Goal: Task Accomplishment & Management: Use online tool/utility

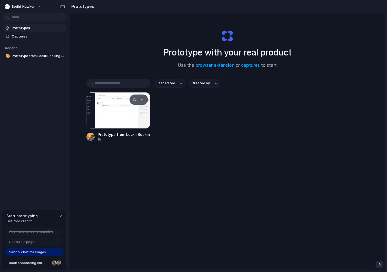
click at [105, 118] on div at bounding box center [118, 110] width 64 height 36
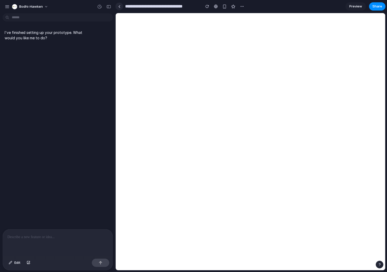
click at [116, 7] on link at bounding box center [119, 7] width 8 height 8
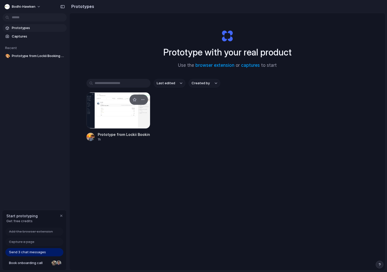
click at [121, 117] on div at bounding box center [118, 110] width 64 height 36
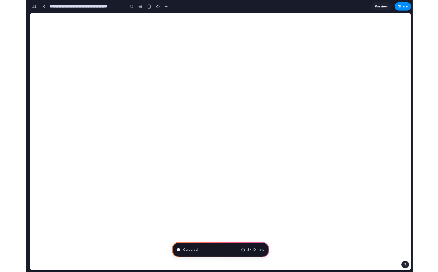
scroll to position [111, 0]
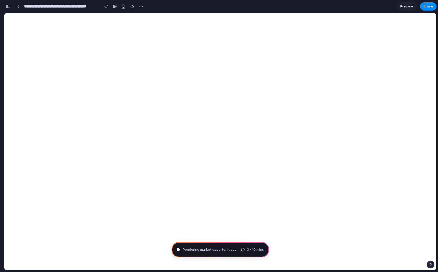
type input "**********"
click at [249, 252] on div "Translating human wishes ... 3 - 10 mins" at bounding box center [220, 249] width 97 height 15
